Goal: Transaction & Acquisition: Download file/media

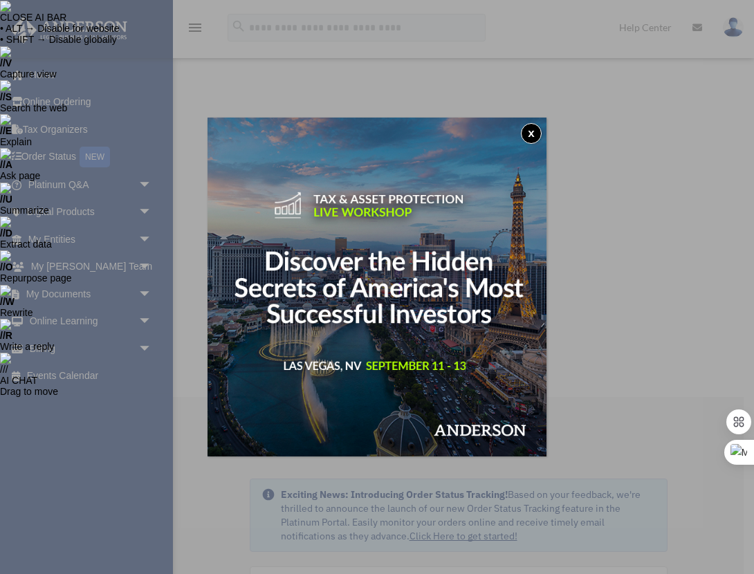
click at [535, 136] on button "x" at bounding box center [531, 133] width 21 height 21
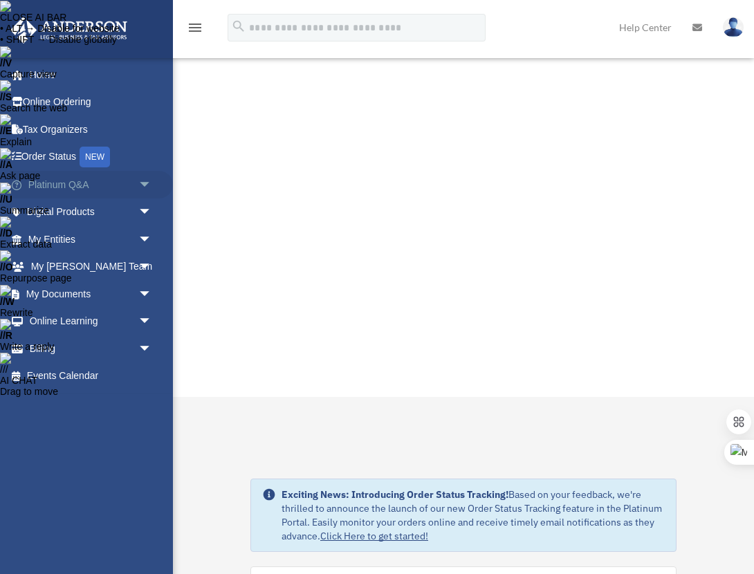
click at [105, 186] on link "Platinum Q&A arrow_drop_down" at bounding box center [91, 185] width 163 height 28
click at [145, 185] on span "arrow_drop_down" at bounding box center [152, 185] width 28 height 28
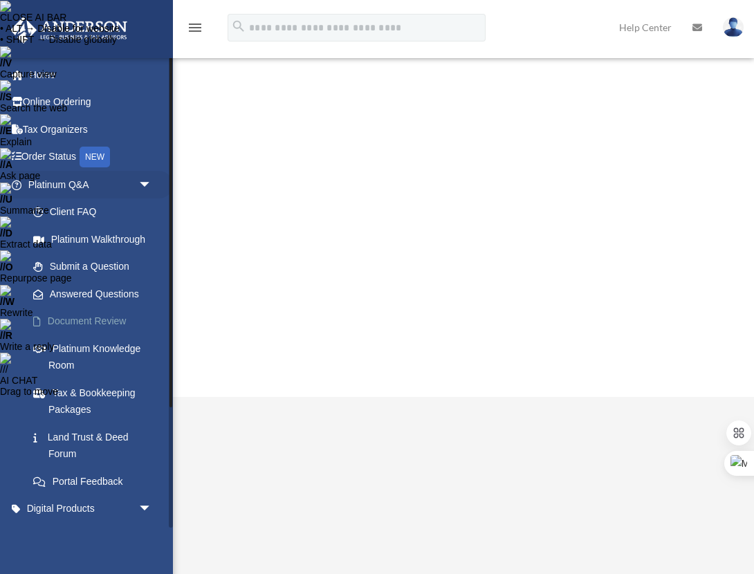
click at [97, 315] on link "Document Review" at bounding box center [96, 322] width 154 height 28
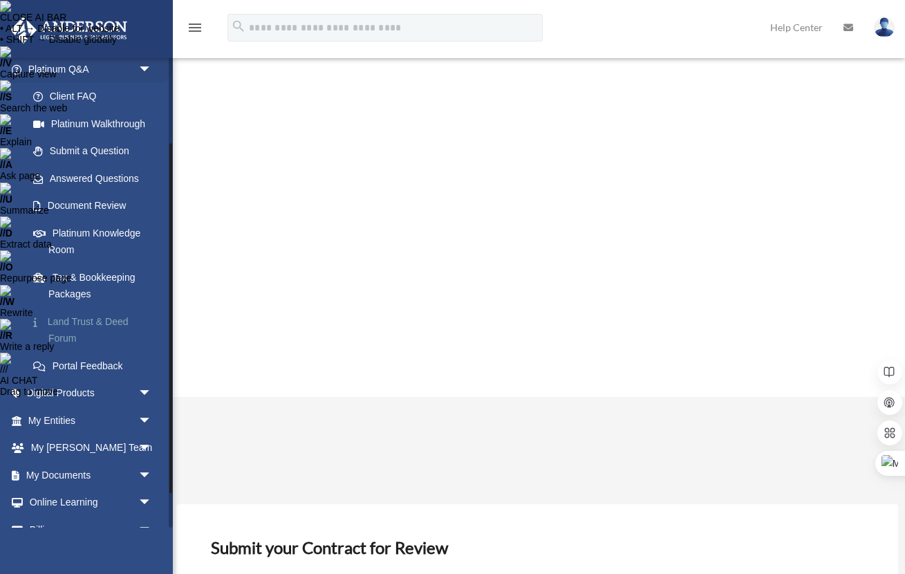
scroll to position [162, 0]
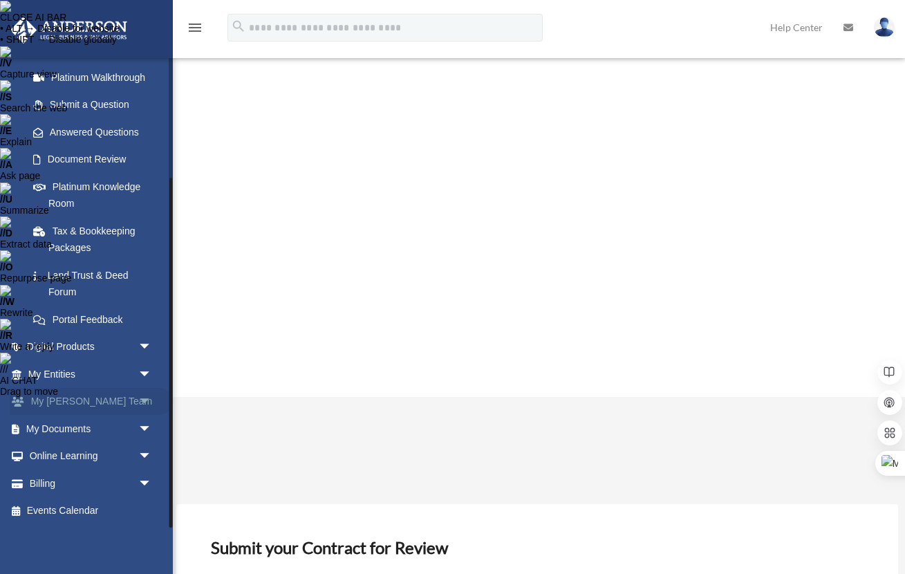
click at [140, 396] on span "arrow_drop_down" at bounding box center [152, 402] width 28 height 28
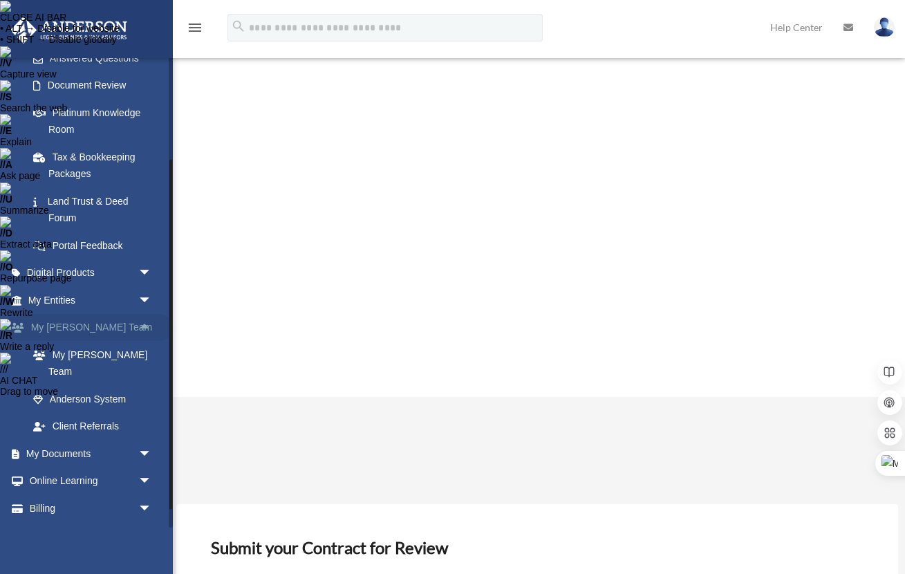
scroll to position [239, 0]
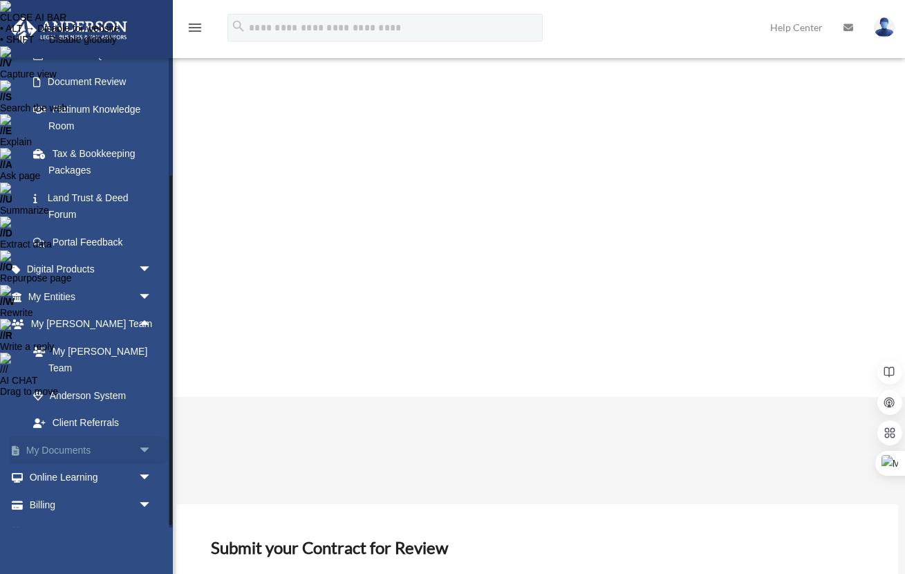
click at [145, 436] on span "arrow_drop_down" at bounding box center [152, 450] width 28 height 28
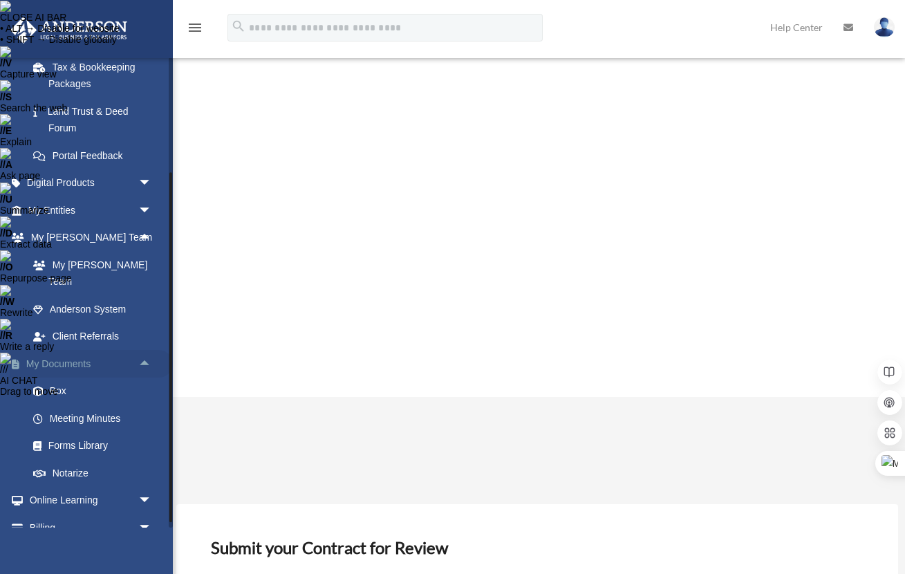
scroll to position [340, 0]
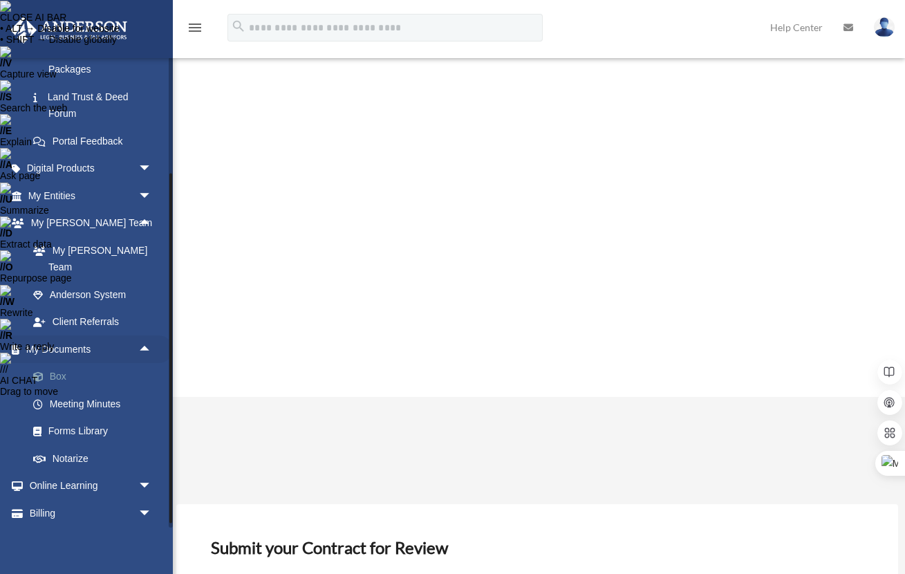
click at [75, 363] on link "Box" at bounding box center [96, 377] width 154 height 28
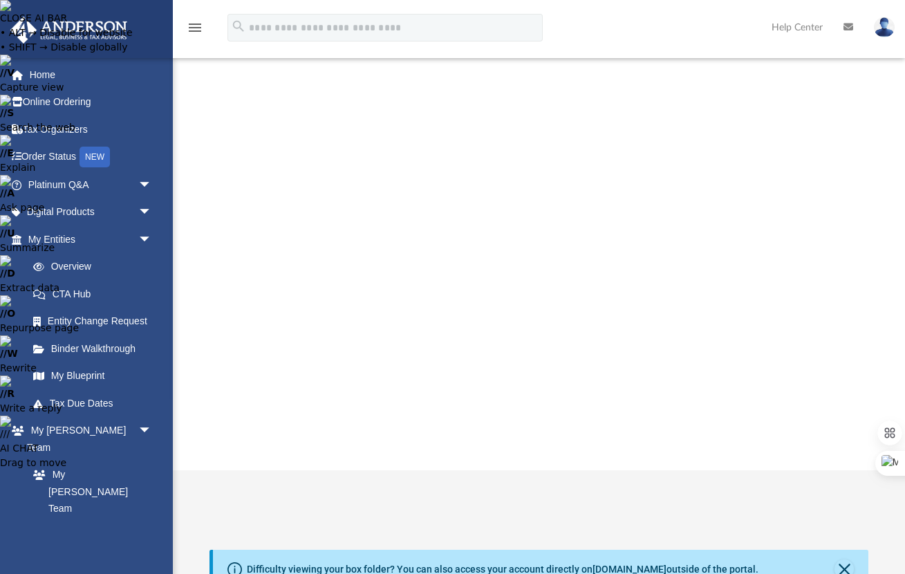
scroll to position [314, 659]
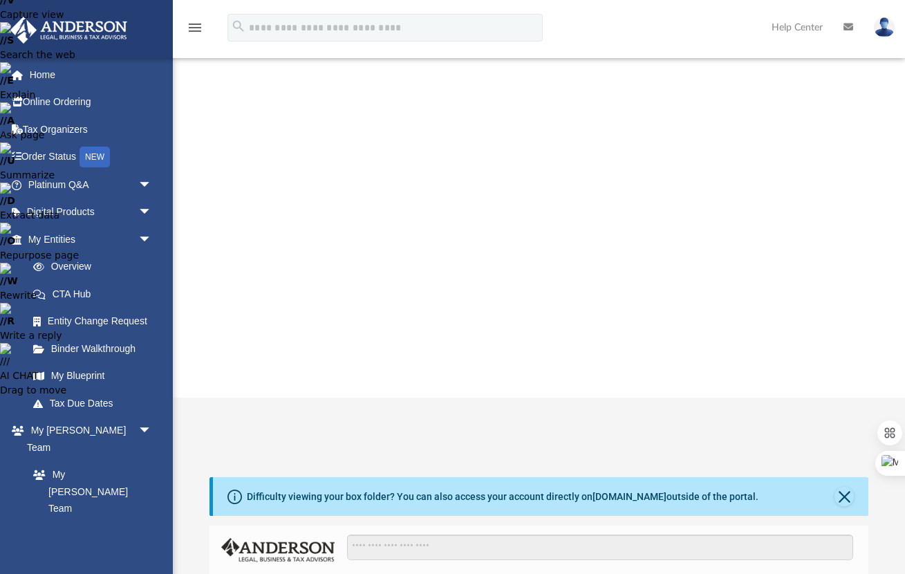
scroll to position [57, 0]
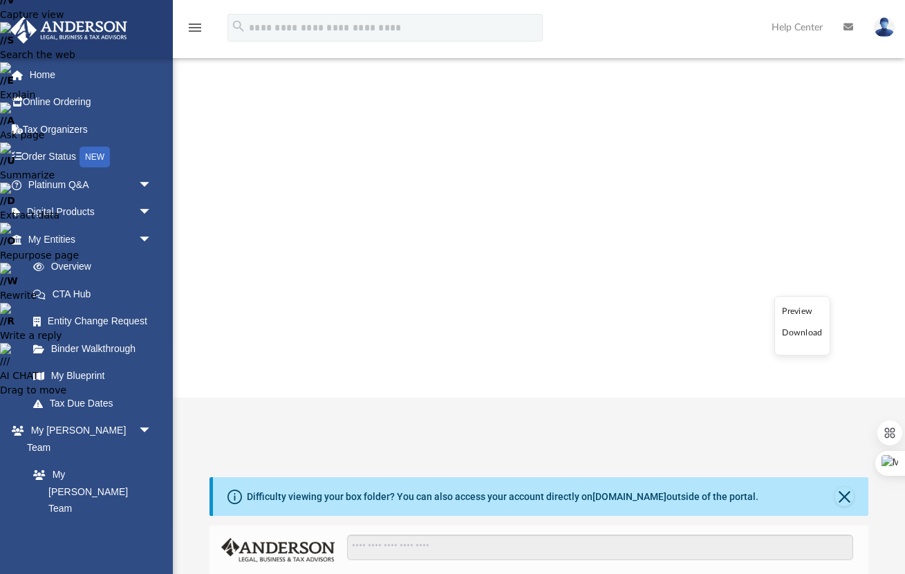
click at [802, 263] on li "Download" at bounding box center [802, 264] width 40 height 15
click at [800, 300] on li "Download" at bounding box center [802, 298] width 40 height 15
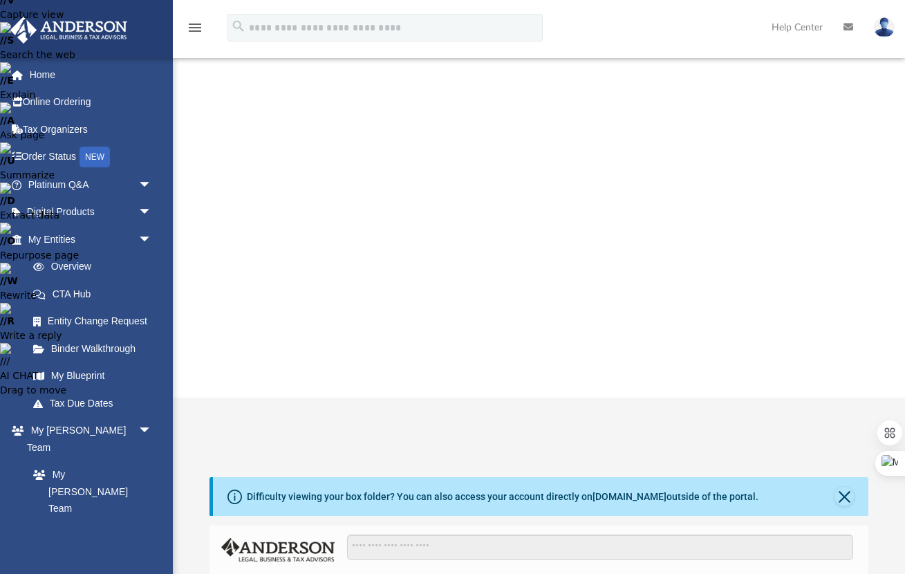
click at [800, 335] on li "Download" at bounding box center [802, 333] width 40 height 15
